Goal: Task Accomplishment & Management: Complete application form

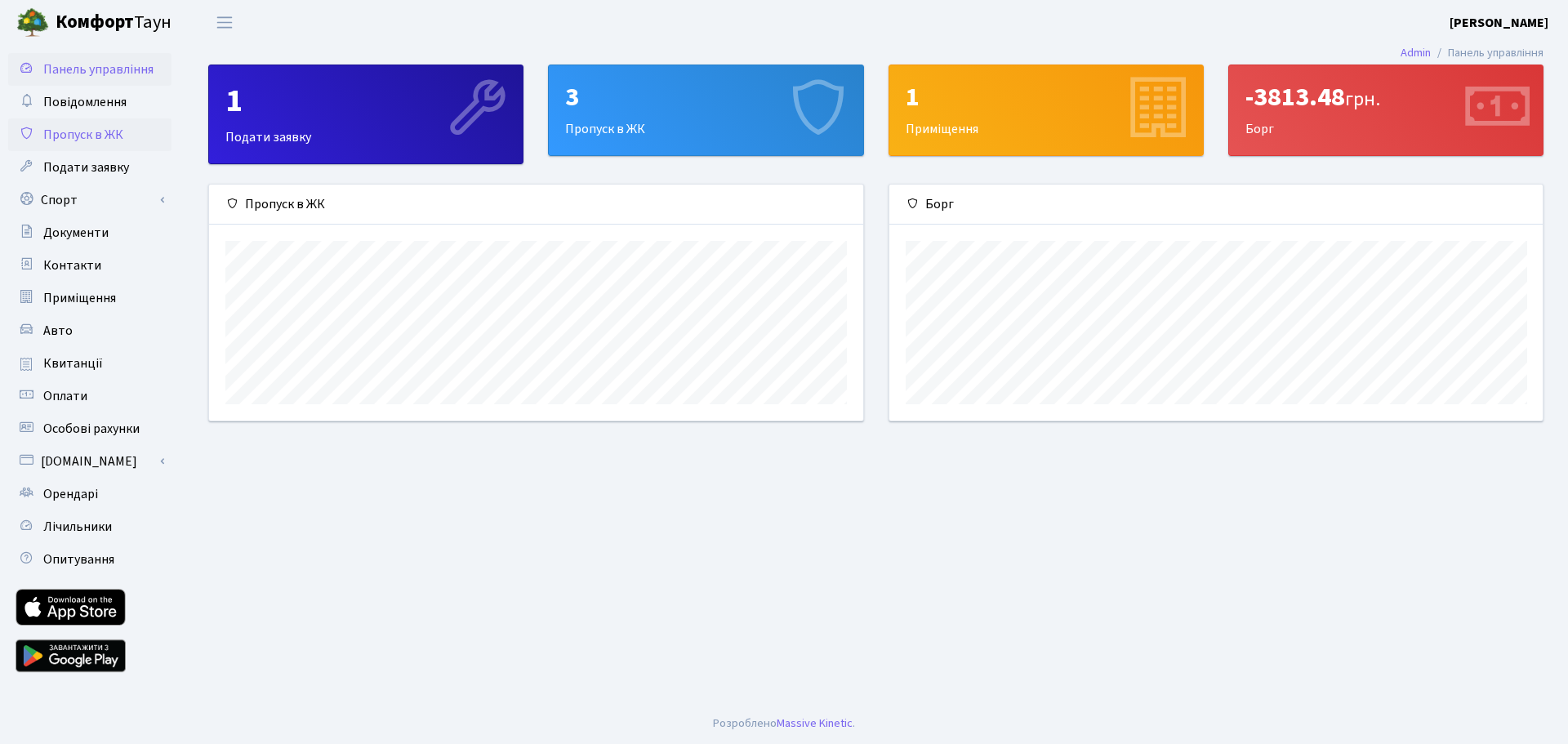
scroll to position [236, 653]
click at [83, 139] on span "Пропуск в ЖК" at bounding box center [83, 135] width 80 height 18
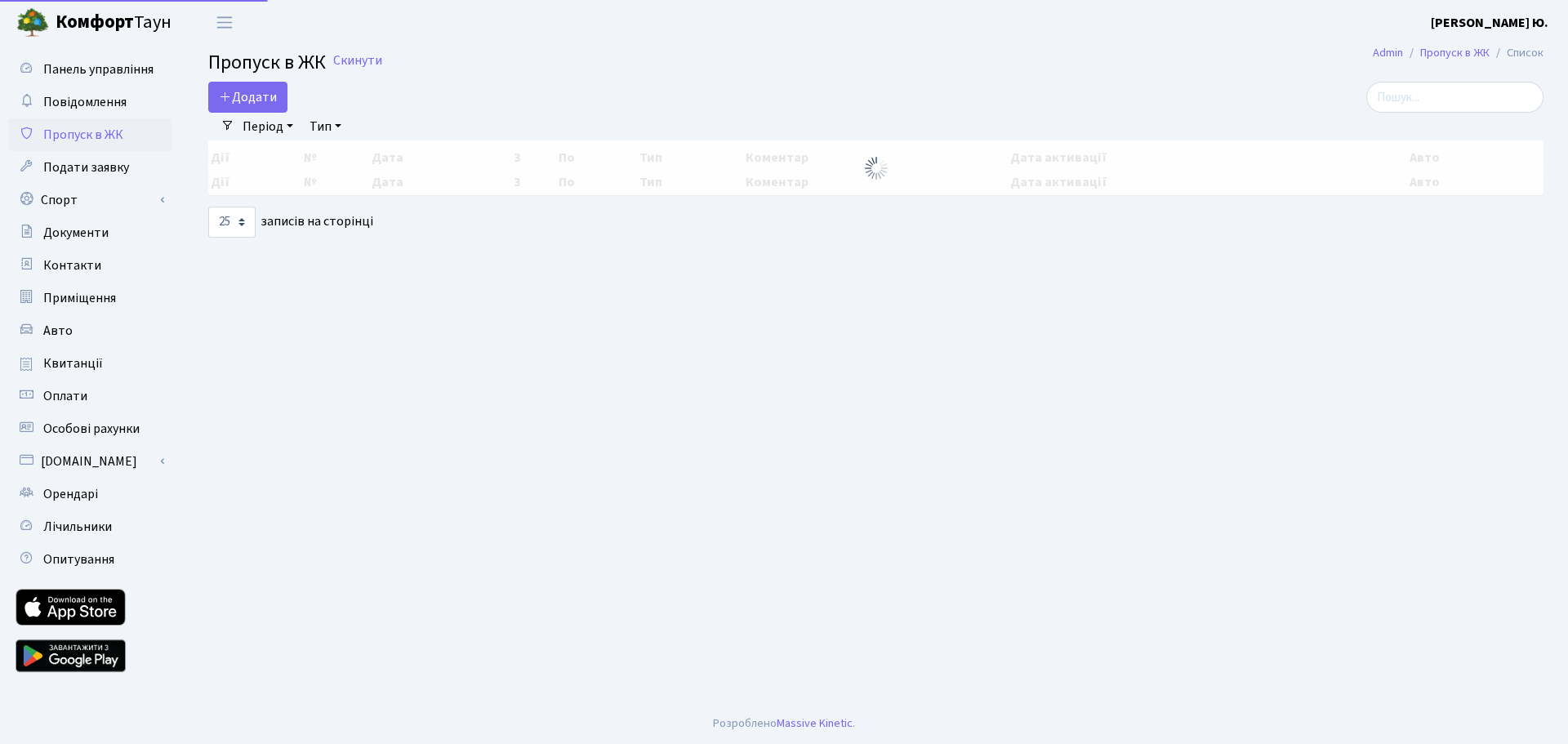
select select "25"
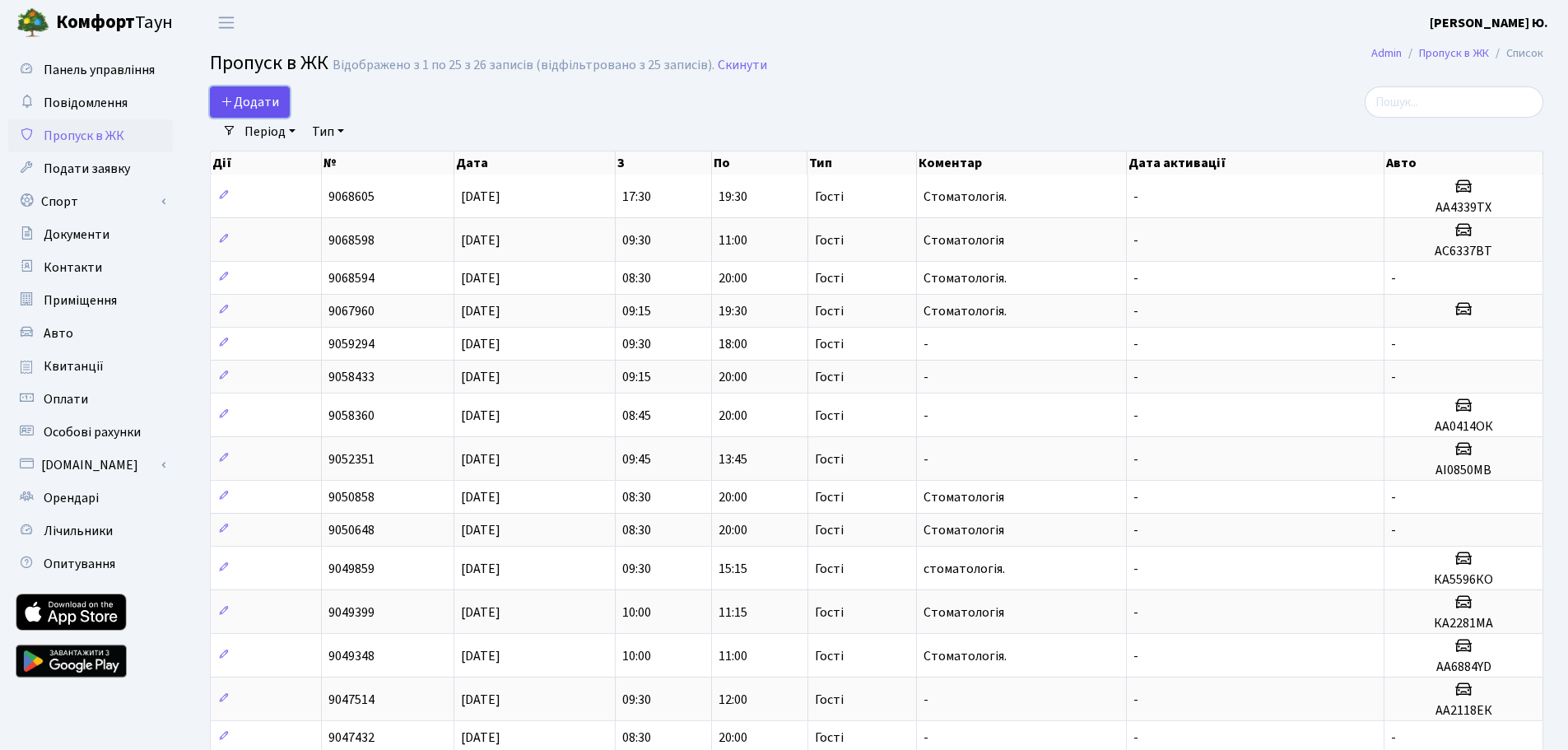
click at [252, 108] on span "Додати" at bounding box center [250, 102] width 58 height 18
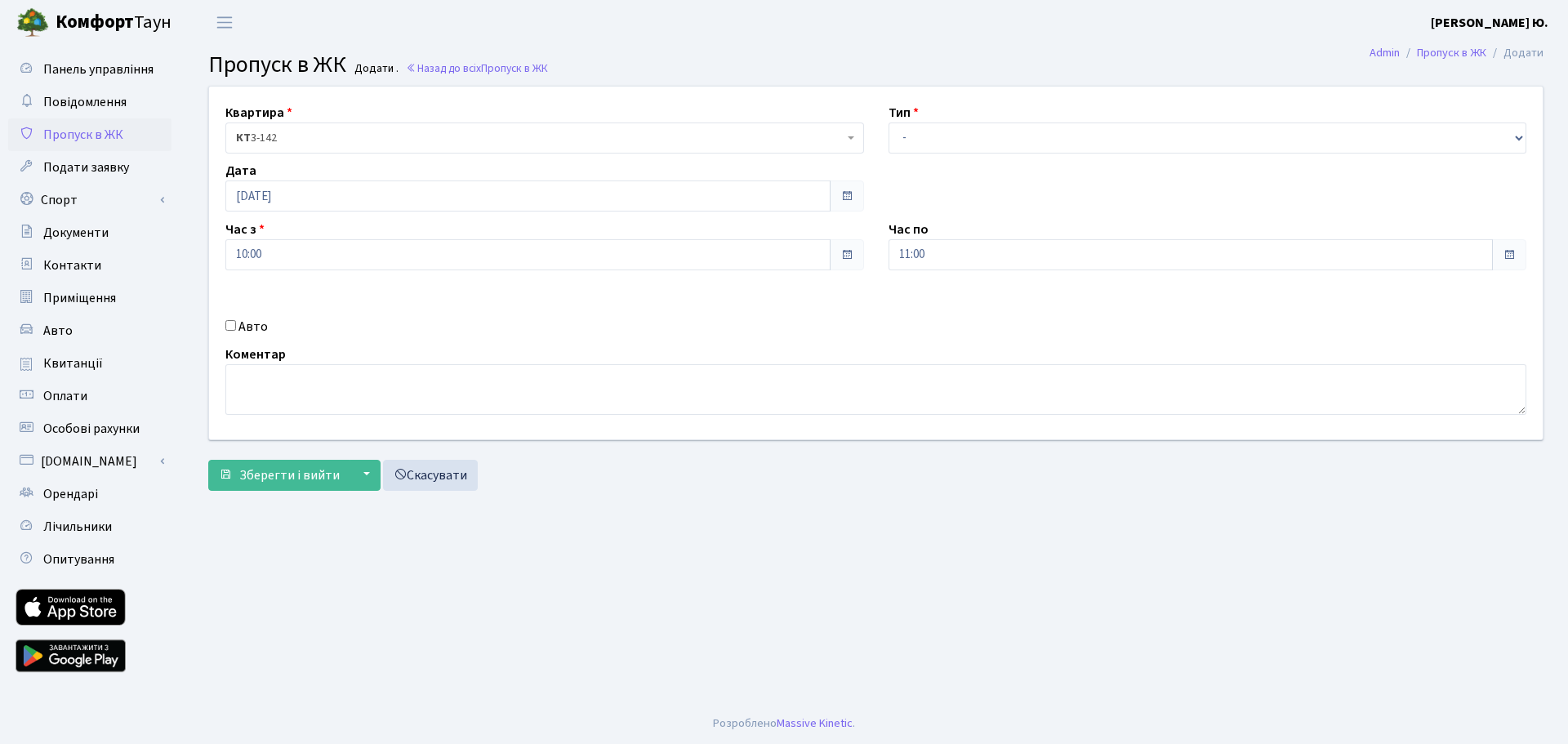
click at [236, 326] on input "Авто" at bounding box center [231, 325] width 11 height 11
checkbox input "true"
